Goal: Information Seeking & Learning: Learn about a topic

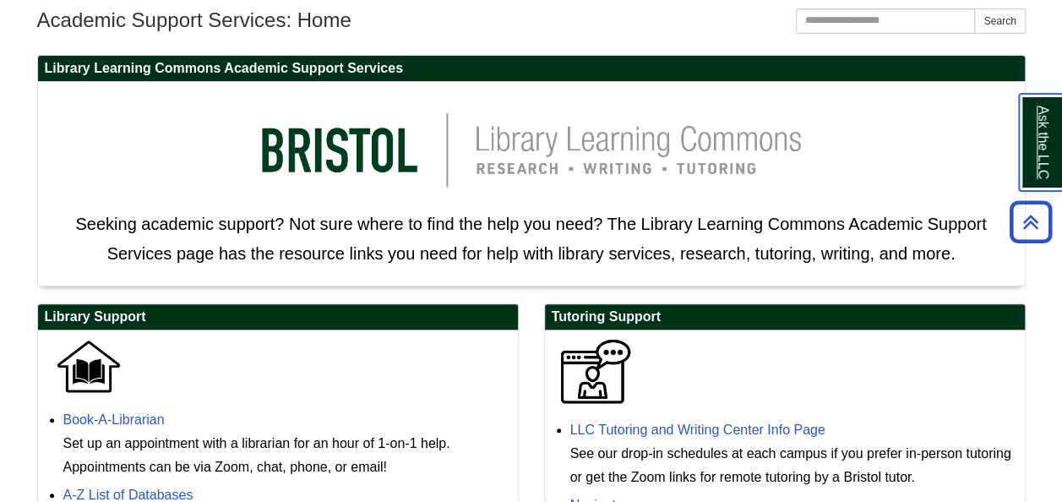
scroll to position [465, 0]
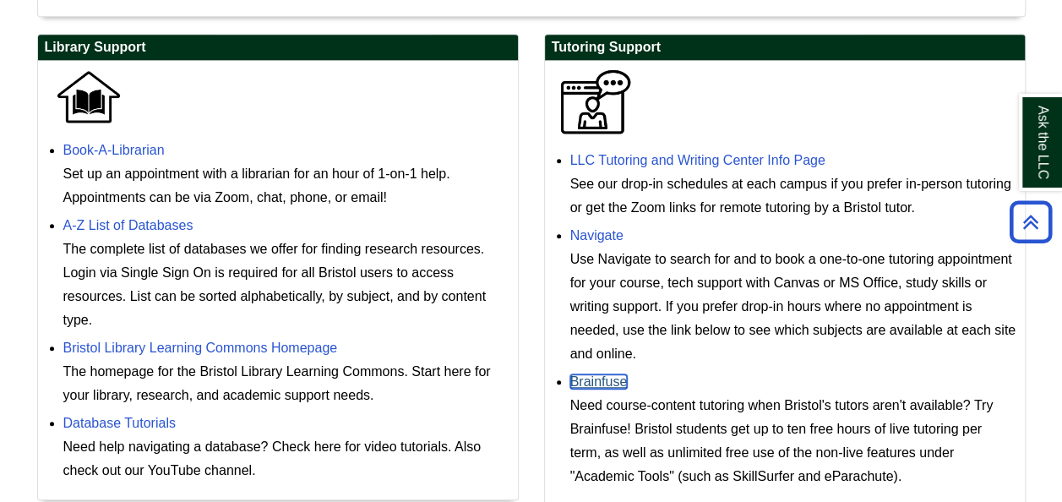
click at [617, 382] on link "Brainfuse" at bounding box center [598, 381] width 57 height 14
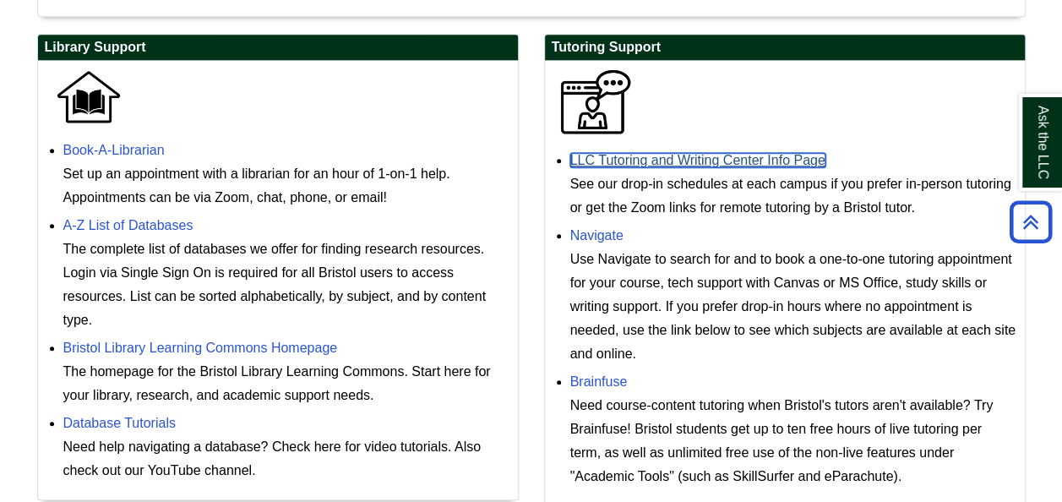
click at [628, 160] on link "LLC Tutoring and Writing Center Info Page" at bounding box center [697, 160] width 255 height 14
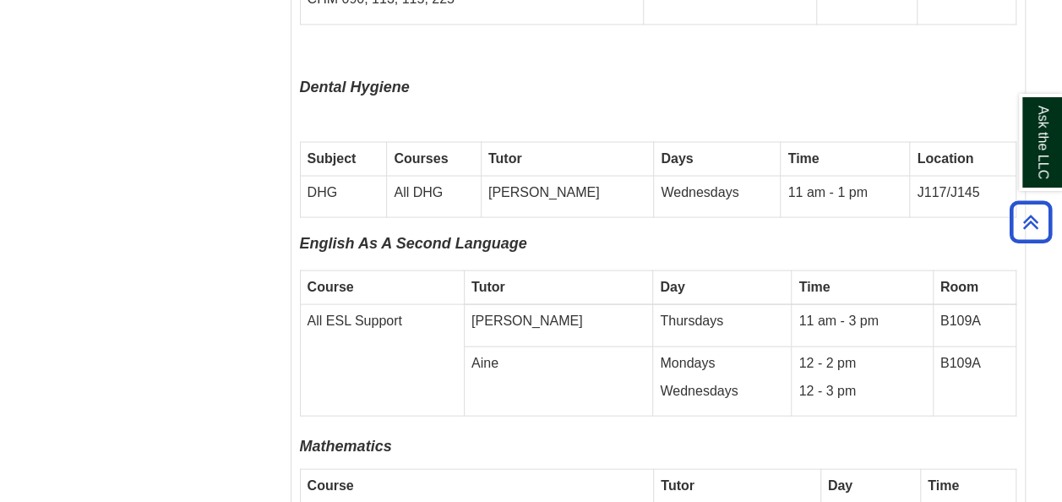
scroll to position [4885, 0]
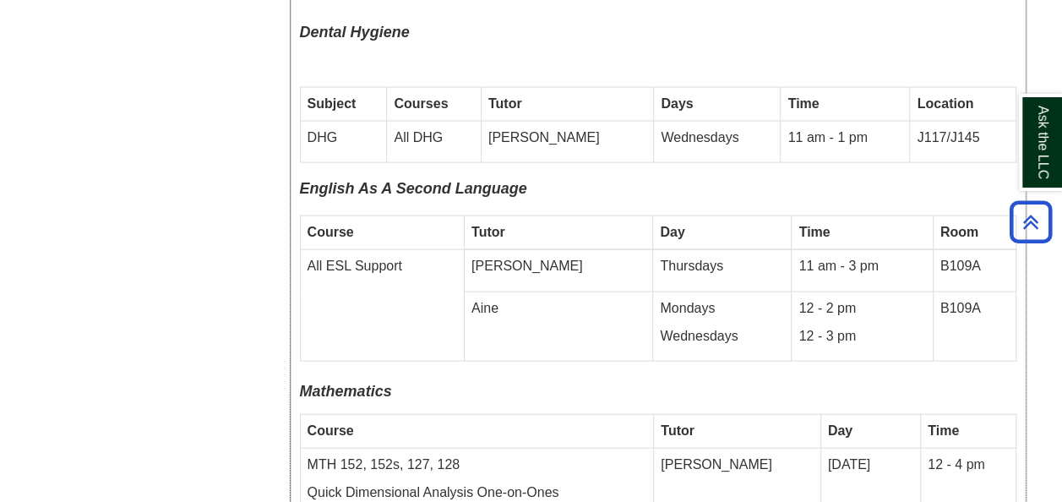
click at [856, 121] on td "11 am - 1 pm" at bounding box center [844, 142] width 129 height 42
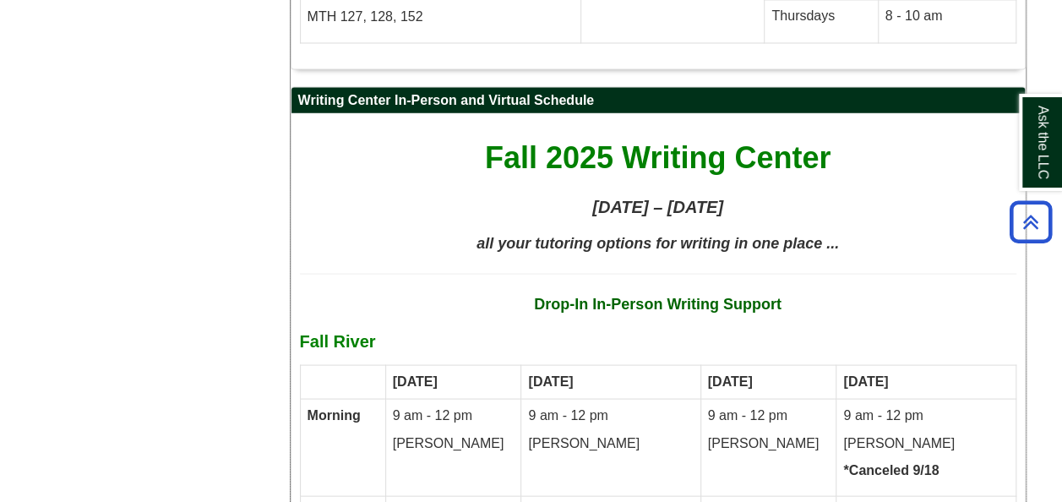
scroll to position [7886, 0]
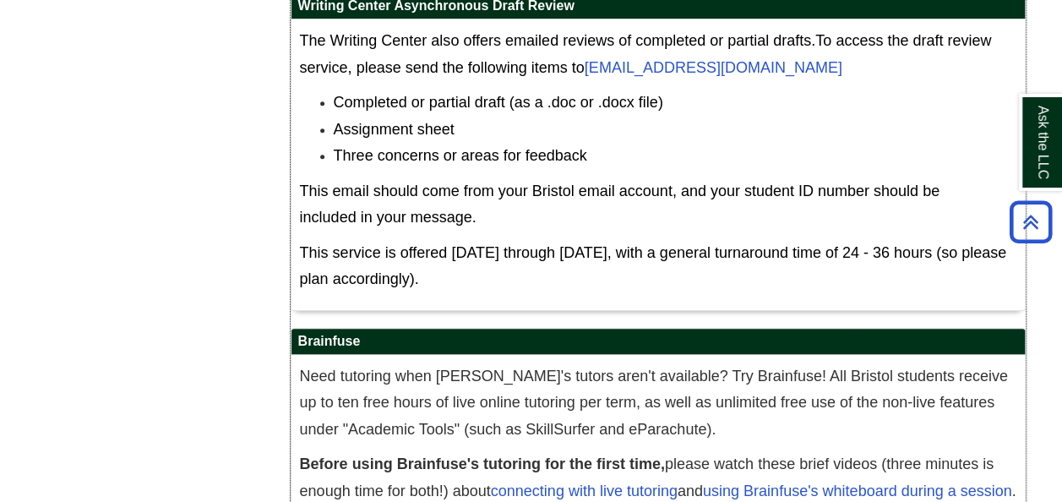
scroll to position [9879, 0]
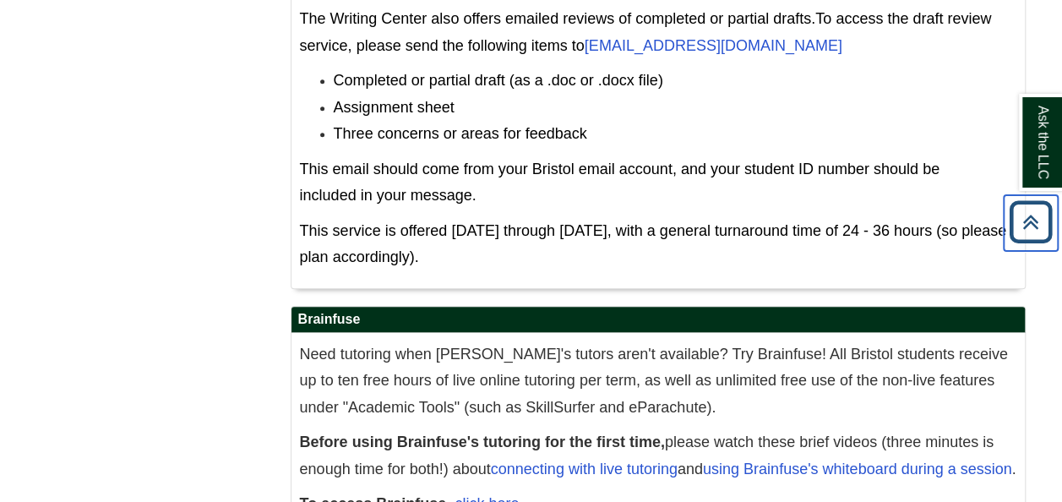
click at [1038, 233] on icon "Back to Top" at bounding box center [1030, 222] width 54 height 54
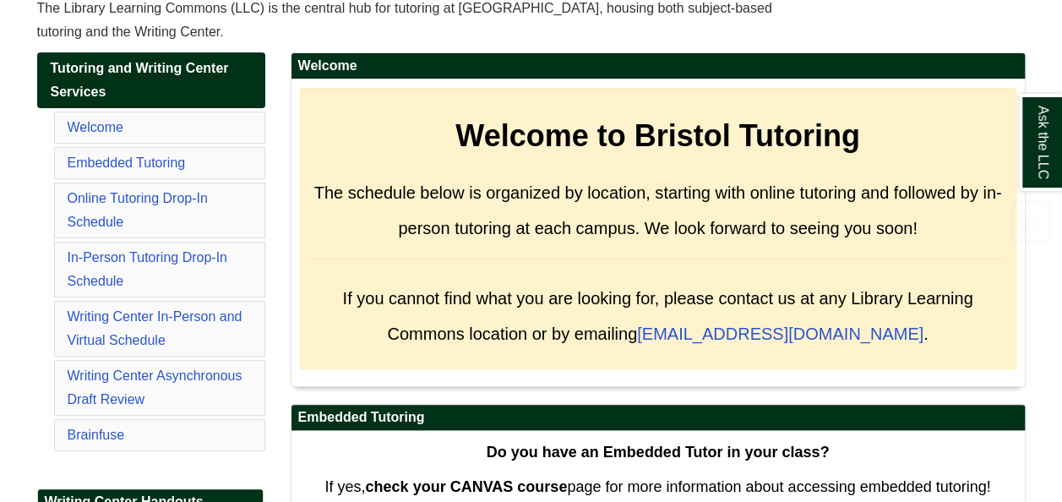
scroll to position [0, 0]
